Goal: Obtain resource: Download file/media

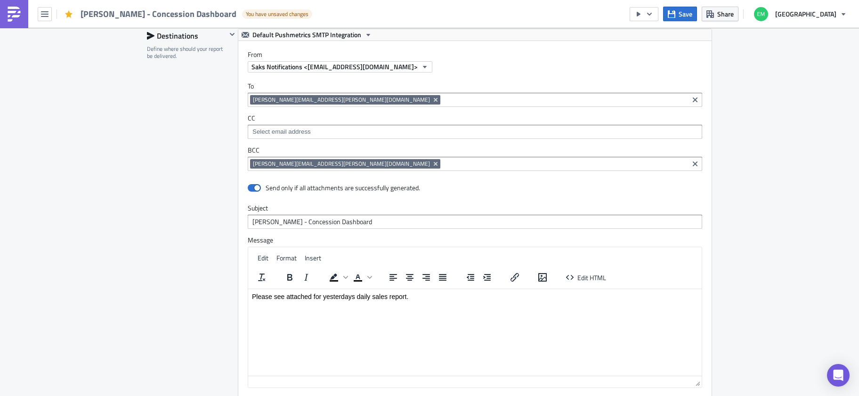
scroll to position [905, 0]
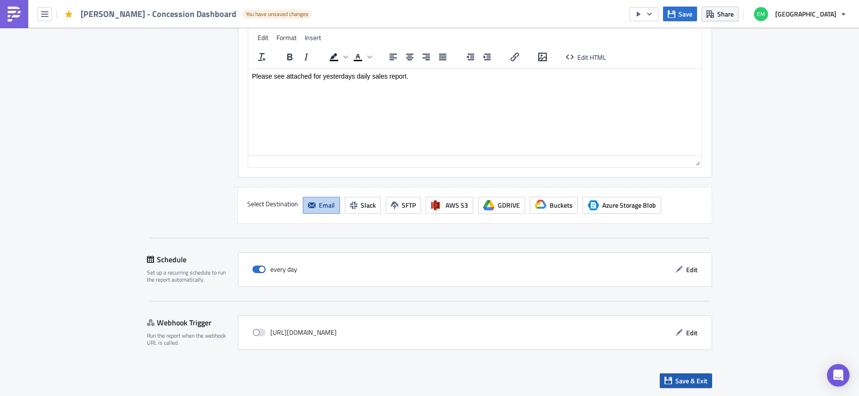
click at [700, 379] on span "Save & Exit" at bounding box center [691, 381] width 32 height 10
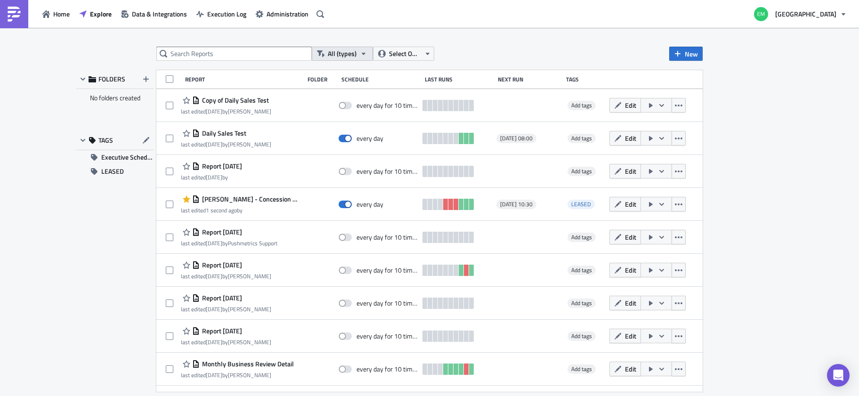
click at [356, 51] on button "All (types)" at bounding box center [342, 54] width 61 height 14
click at [407, 54] on span "Select Owner" at bounding box center [405, 54] width 32 height 10
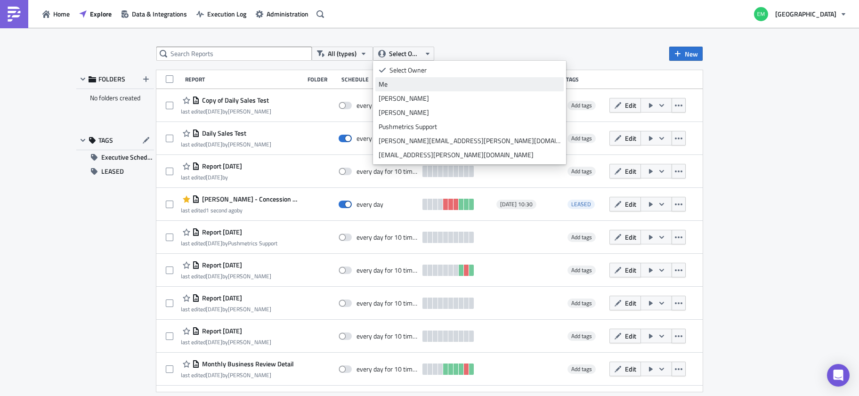
click at [399, 85] on div "Me" at bounding box center [470, 84] width 182 height 9
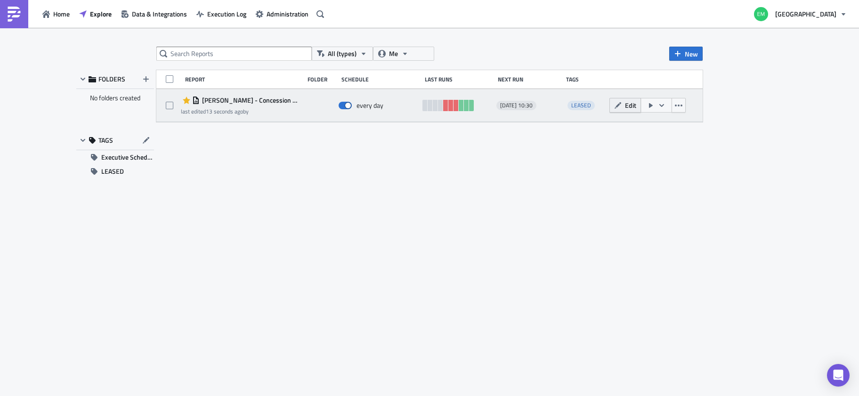
click at [636, 106] on button "Edit" at bounding box center [626, 105] width 32 height 15
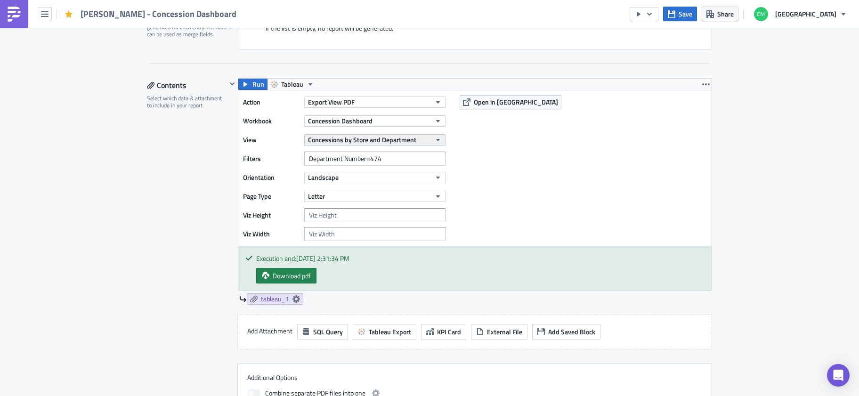
scroll to position [248, 0]
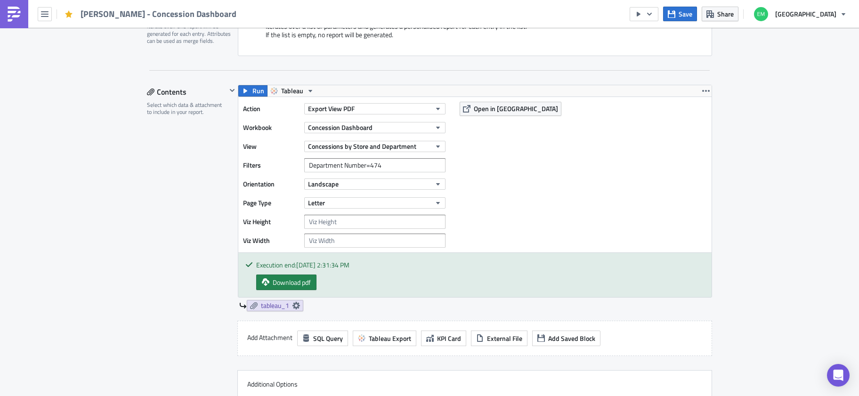
click at [343, 229] on div "Action Export View PDF Workbook Concession Dashboard View Concessions by Store …" at bounding box center [346, 175] width 207 height 146
click at [346, 225] on input "number" at bounding box center [374, 222] width 141 height 14
click at [348, 241] on input "number" at bounding box center [374, 241] width 141 height 14
click at [439, 236] on input "number" at bounding box center [374, 241] width 141 height 14
click at [433, 239] on input "1" at bounding box center [374, 241] width 141 height 14
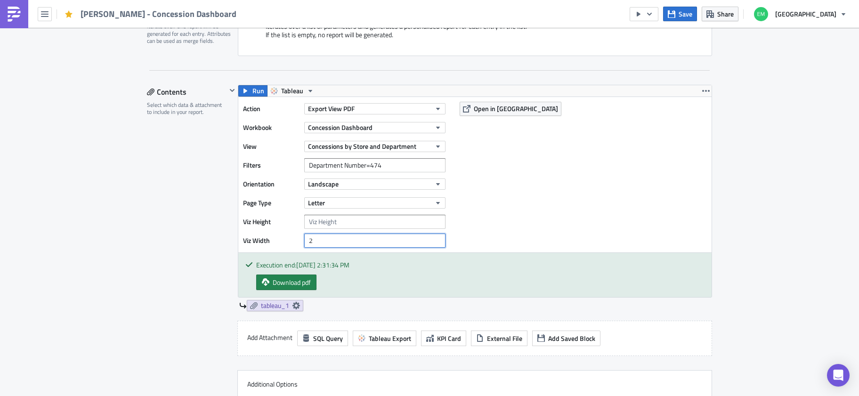
click at [433, 239] on input "2" at bounding box center [374, 241] width 141 height 14
click at [433, 238] on input "3" at bounding box center [374, 241] width 141 height 14
click at [433, 238] on input "4" at bounding box center [374, 241] width 141 height 14
click at [433, 238] on input "5" at bounding box center [374, 241] width 141 height 14
click at [286, 281] on span "Download pdf" at bounding box center [292, 282] width 38 height 10
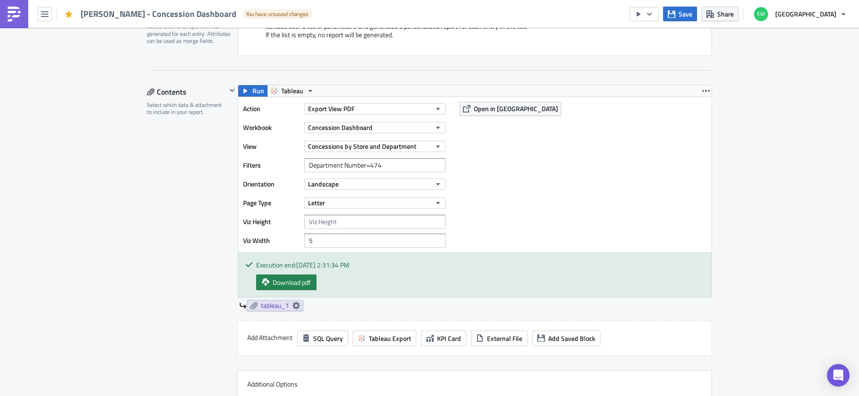
click at [493, 252] on div "Action Export View PDF Workbook Concession Dashboard View Concessions by Store …" at bounding box center [474, 174] width 473 height 155
click at [333, 239] on input "5" at bounding box center [374, 241] width 141 height 14
drag, startPoint x: 385, startPoint y: 245, endPoint x: 251, endPoint y: 240, distance: 134.4
click at [251, 240] on div "Viz Width 5" at bounding box center [346, 241] width 207 height 14
type input "100"
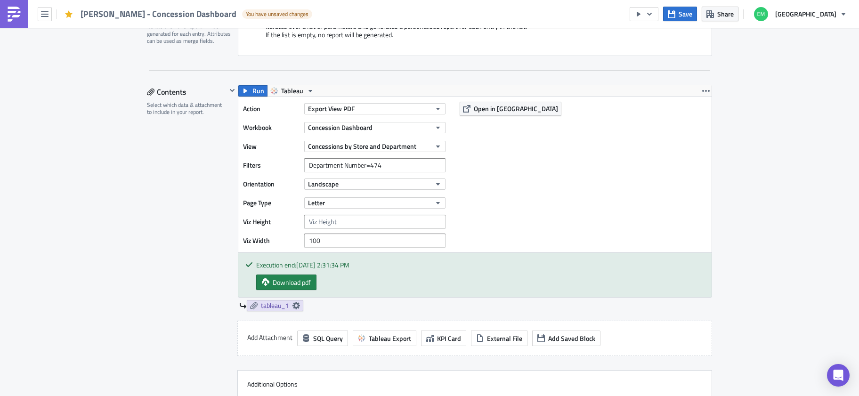
click at [542, 219] on div "Action Export View PDF Workbook Concession Dashboard View Concessions by Store …" at bounding box center [474, 174] width 473 height 155
click at [495, 109] on span "Open in [GEOGRAPHIC_DATA]" at bounding box center [516, 109] width 84 height 10
drag, startPoint x: 332, startPoint y: 238, endPoint x: 177, endPoint y: 239, distance: 154.5
click at [177, 239] on div "Contents Select which data & attachment to include in your report. Run Tableau …" at bounding box center [429, 260] width 565 height 351
click at [562, 222] on div "Action Export View PDF Workbook Concession Dashboard View Concessions by Store …" at bounding box center [474, 174] width 473 height 155
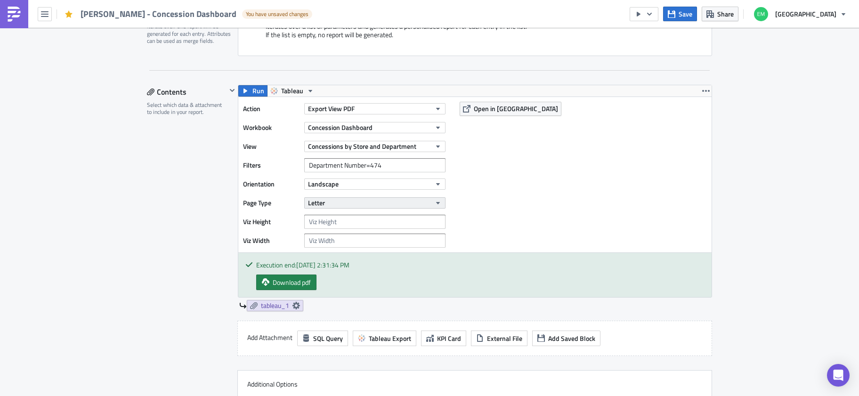
click at [346, 200] on button "Letter" at bounding box center [374, 202] width 141 height 11
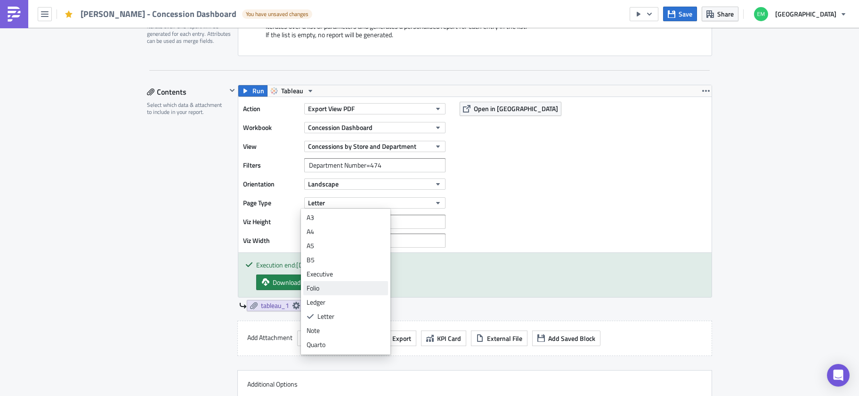
scroll to position [28, 0]
click at [334, 348] on div "Tabloid" at bounding box center [346, 345] width 78 height 9
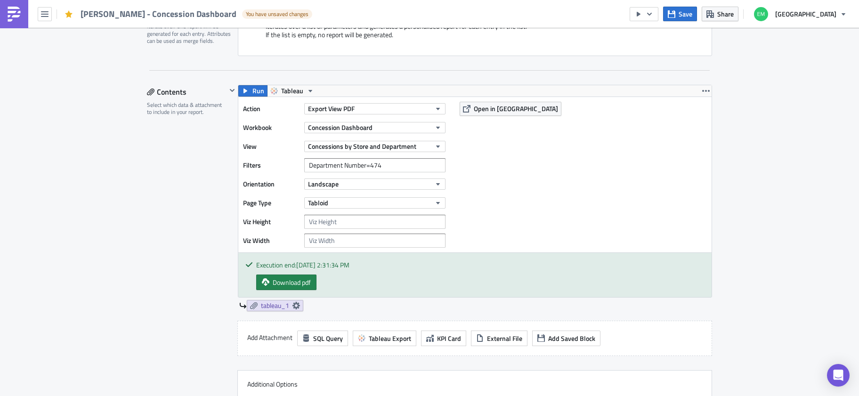
click at [585, 205] on div "Action Export View PDF Workbook Concession Dashboard View Concessions by Store …" at bounding box center [474, 174] width 473 height 155
click at [494, 108] on span "Open in [GEOGRAPHIC_DATA]" at bounding box center [516, 109] width 84 height 10
click at [399, 201] on button "Tabloid" at bounding box center [374, 202] width 141 height 11
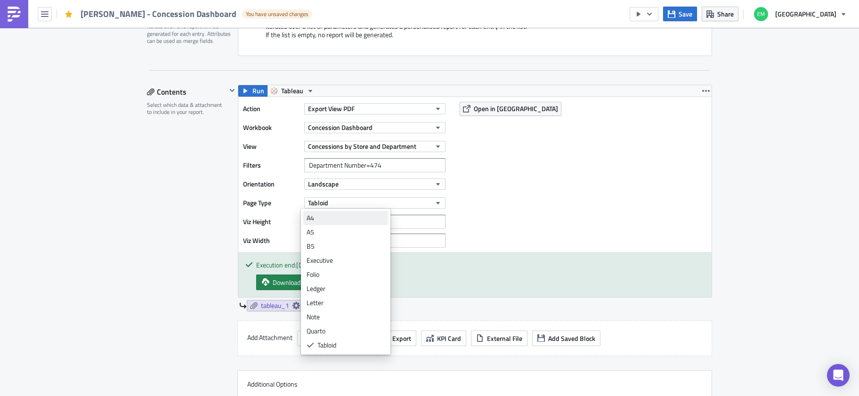
scroll to position [0, 0]
click at [334, 220] on div "Legal" at bounding box center [346, 217] width 78 height 9
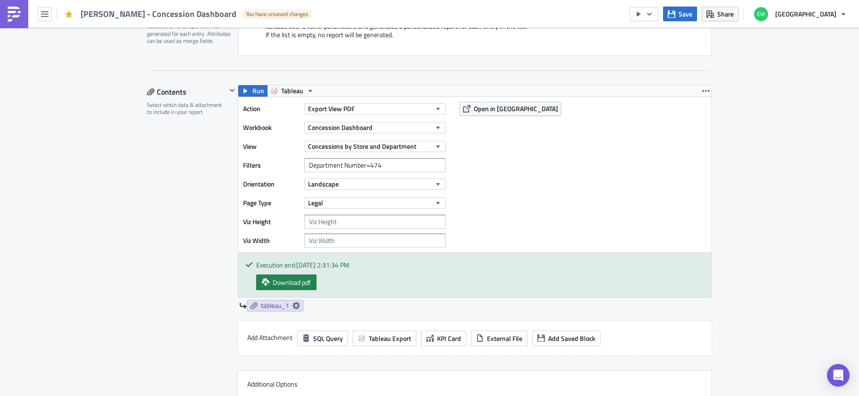
click at [539, 225] on div "Action Export View PDF Workbook Concession Dashboard View Concessions by Store …" at bounding box center [474, 174] width 473 height 155
click at [301, 288] on link "Download pdf" at bounding box center [286, 283] width 60 height 16
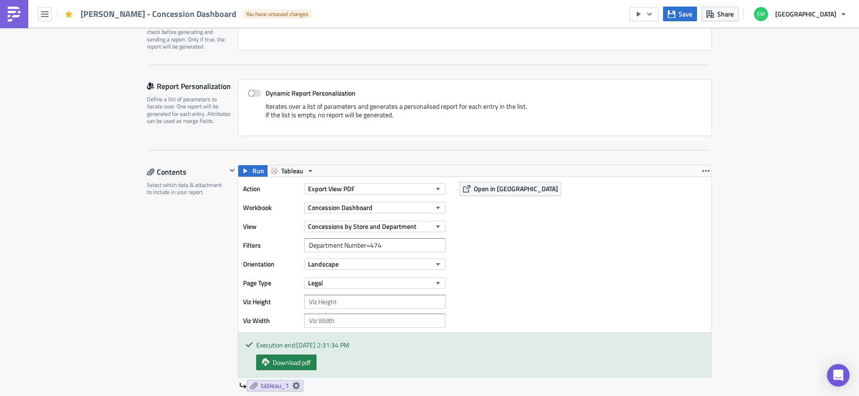
scroll to position [170, 0]
click at [417, 182] on button "Export View PDF" at bounding box center [374, 187] width 141 height 11
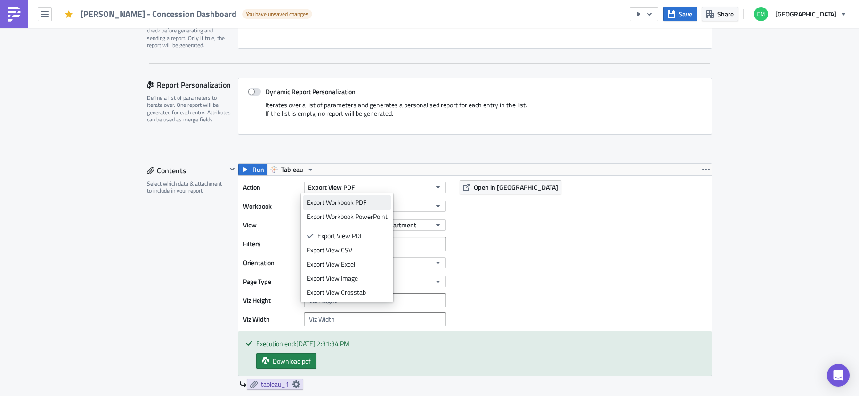
click at [372, 203] on div "Export Workbook PDF" at bounding box center [347, 202] width 81 height 9
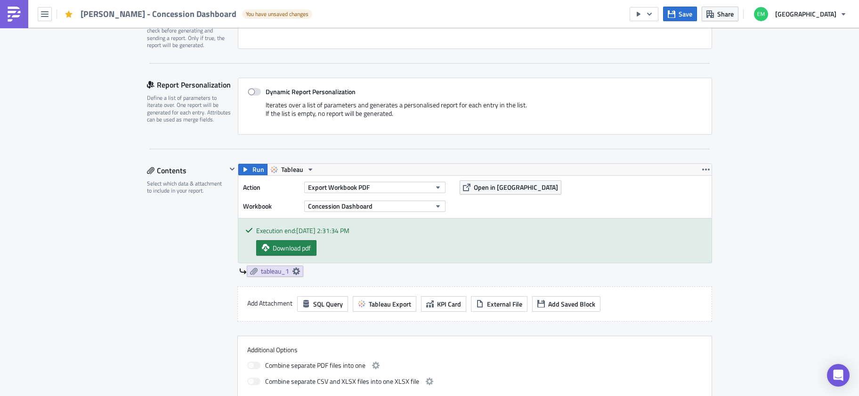
click at [478, 250] on div "Download pdf" at bounding box center [480, 248] width 448 height 16
click at [496, 184] on span "Open in [GEOGRAPHIC_DATA]" at bounding box center [516, 187] width 84 height 10
click at [405, 189] on button "Export Workbook PDF" at bounding box center [374, 187] width 141 height 11
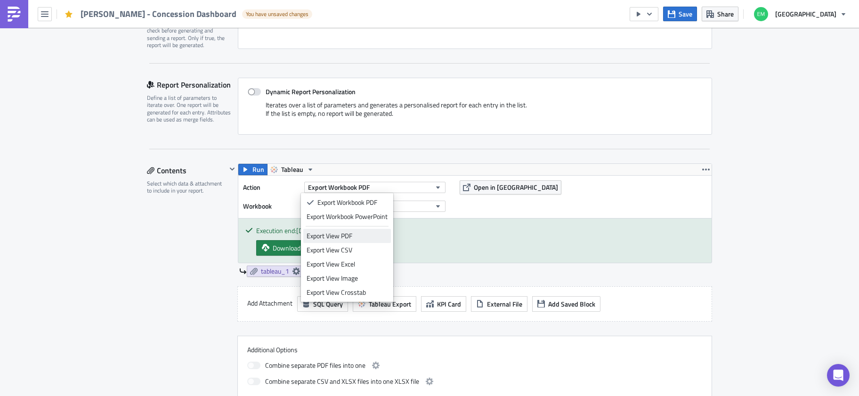
click at [358, 239] on div "Export View PDF" at bounding box center [347, 235] width 81 height 9
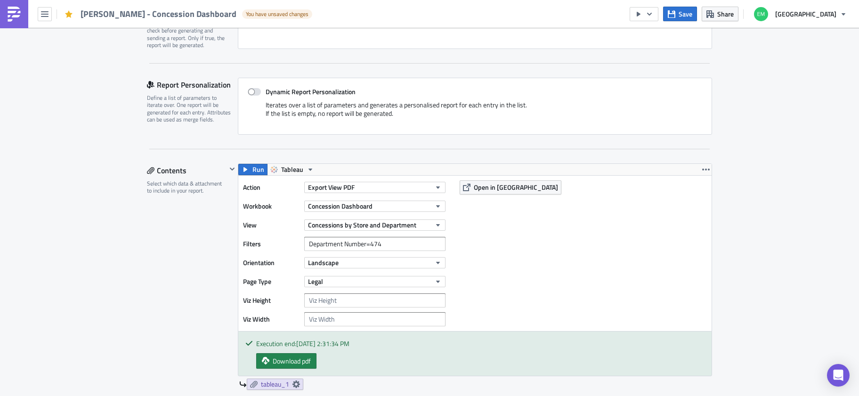
click at [519, 238] on div "Action Export View PDF Workbook Concession Dashboard View Concessions by Store …" at bounding box center [474, 253] width 473 height 155
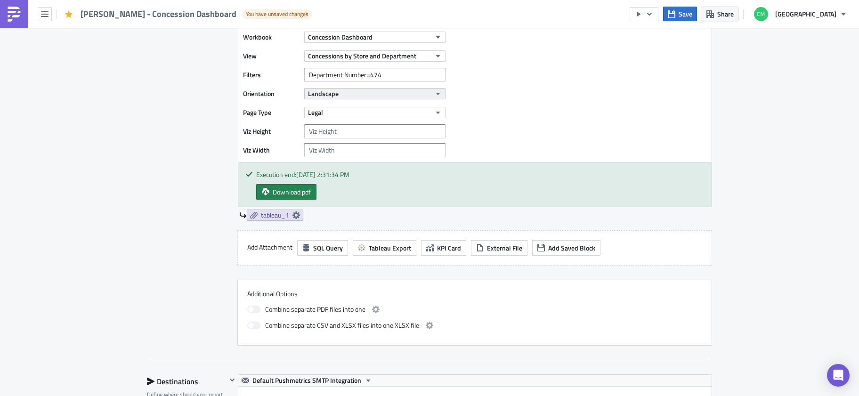
click at [334, 89] on span "Landscape" at bounding box center [323, 94] width 31 height 10
click at [541, 96] on div "Action Export View PDF Workbook Concession Dashboard View Concessions by Store …" at bounding box center [474, 84] width 473 height 155
click at [538, 108] on div "Action Export View PDF Workbook Concession Dashboard View Concessions by Store …" at bounding box center [474, 84] width 473 height 155
click at [350, 114] on button "Legal" at bounding box center [374, 112] width 141 height 11
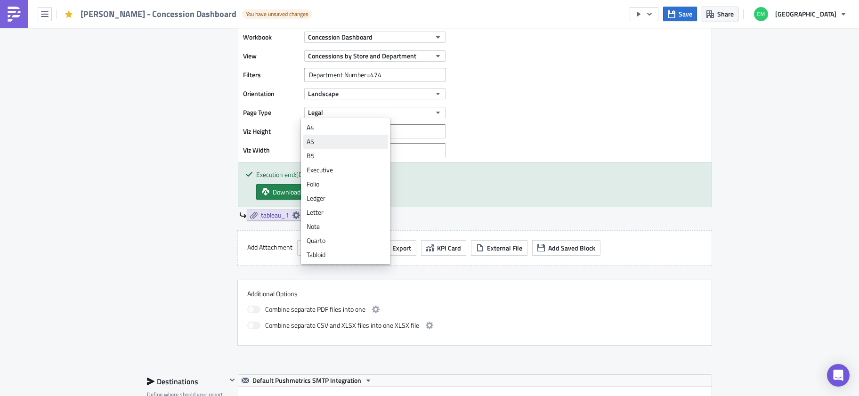
scroll to position [0, 0]
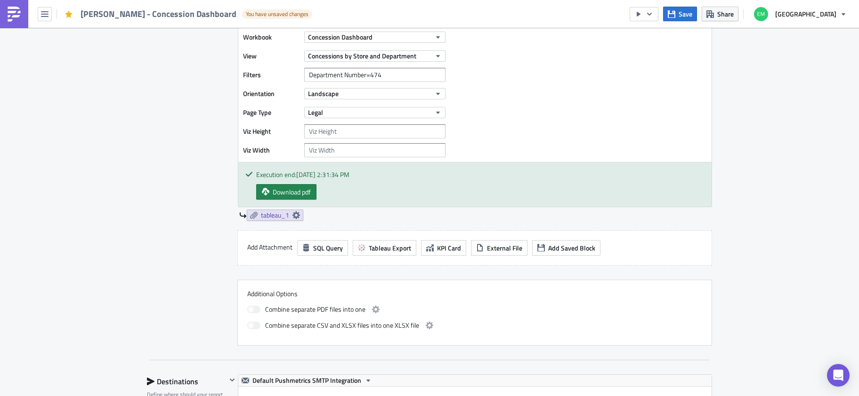
click at [576, 123] on div "Action Export View PDF Workbook Concession Dashboard View Concessions by Store …" at bounding box center [474, 84] width 473 height 155
